Goal: Information Seeking & Learning: Check status

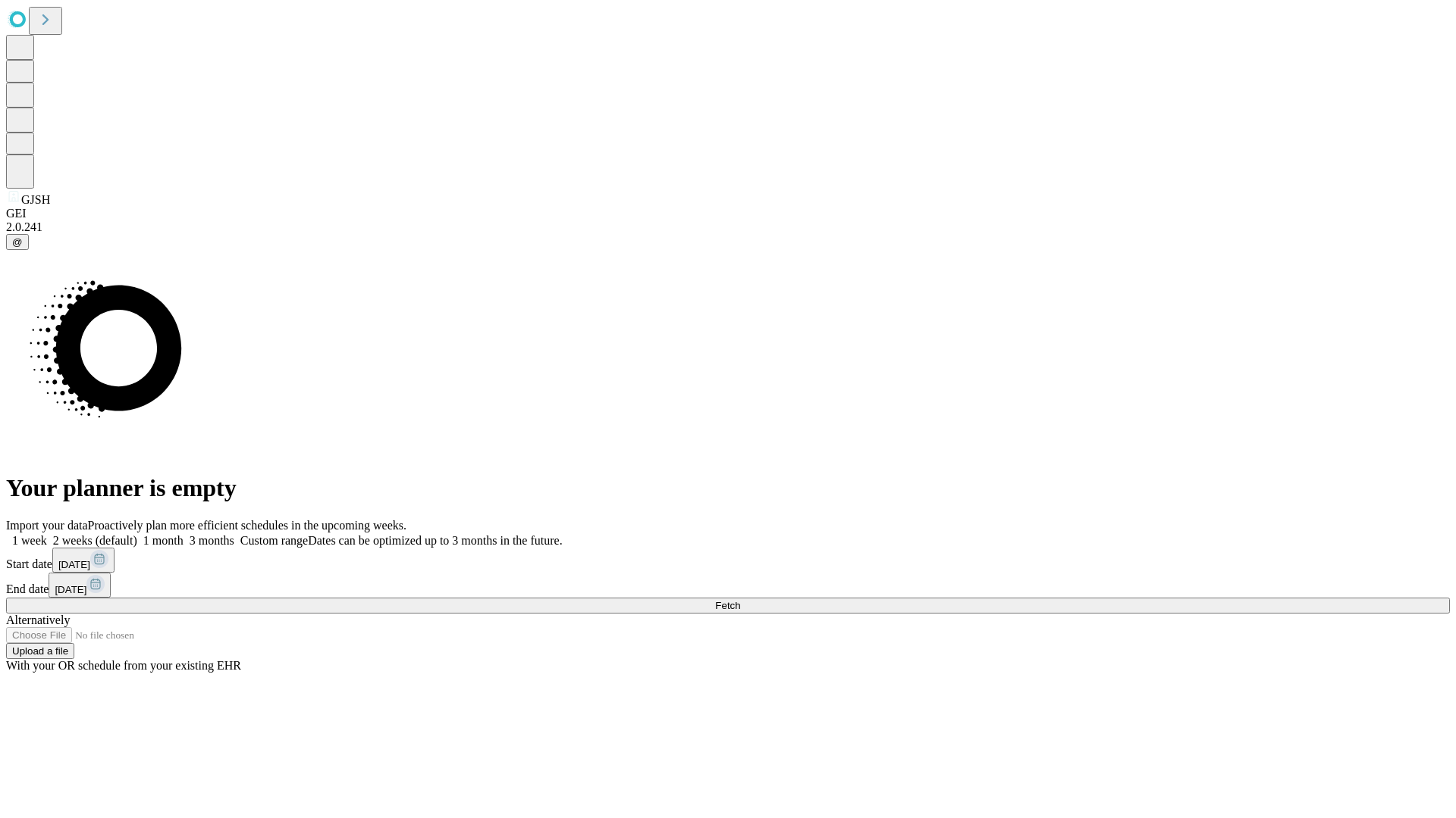
click at [739, 601] on span "Fetch" at bounding box center [727, 606] width 25 height 11
